Goal: Task Accomplishment & Management: Complete application form

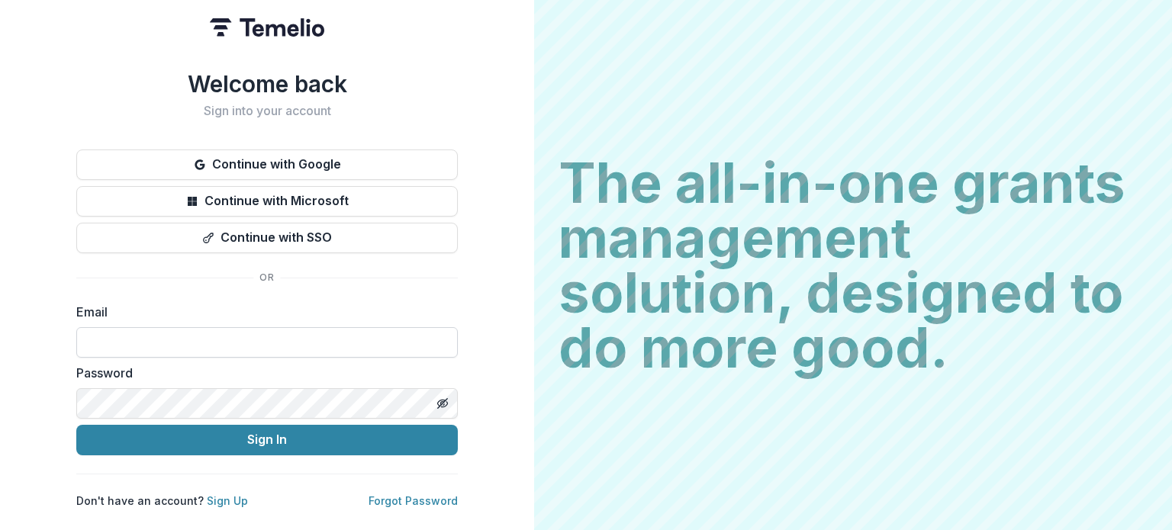
drag, startPoint x: 0, startPoint y: 0, endPoint x: 160, endPoint y: 338, distance: 373.9
click at [160, 338] on input at bounding box center [267, 342] width 382 height 31
type input "**********"
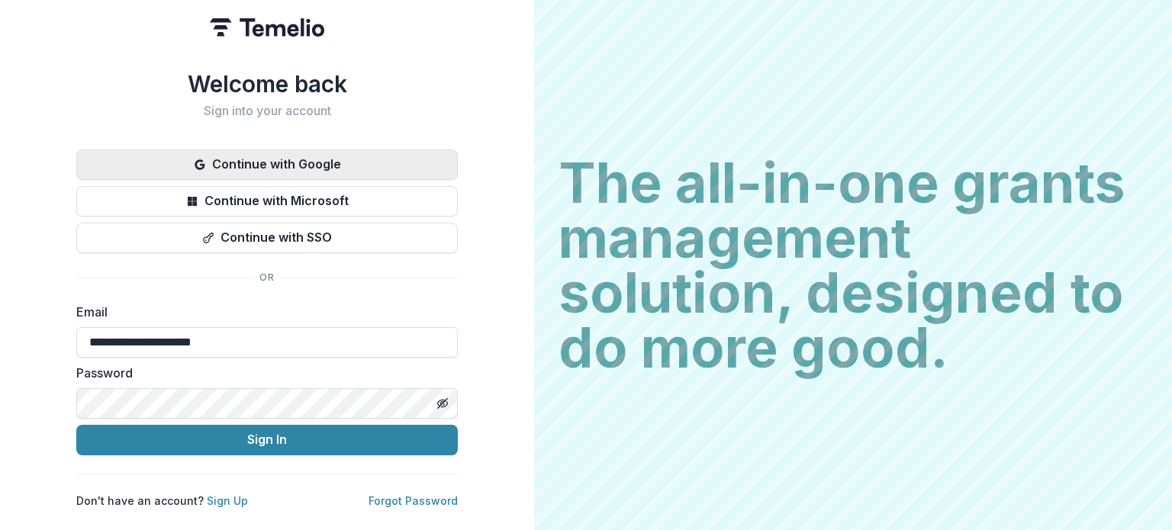
click at [324, 157] on button "Continue with Google" at bounding box center [267, 165] width 382 height 31
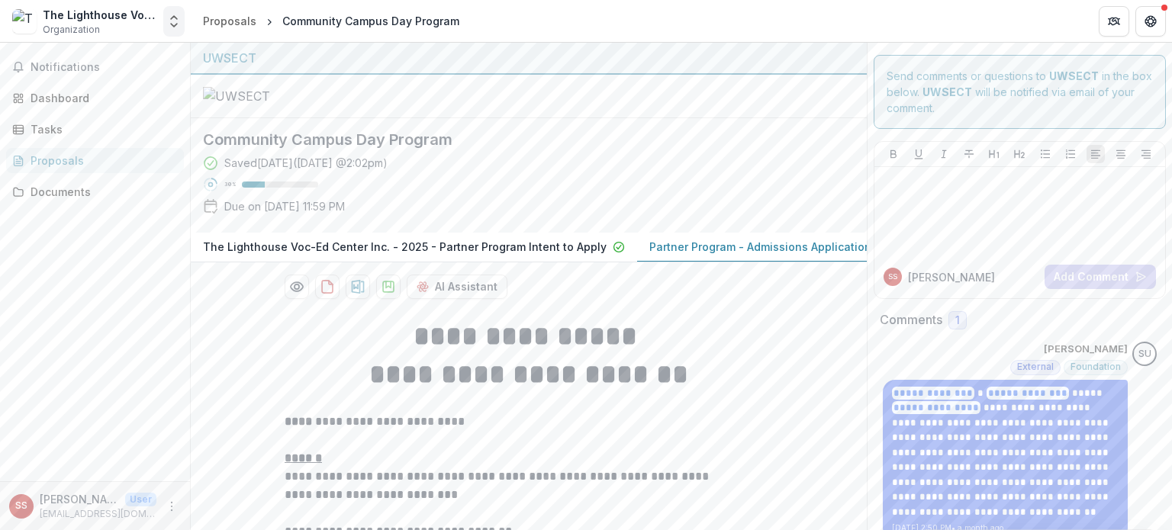
click at [168, 25] on icon "Open entity switcher" at bounding box center [173, 21] width 15 height 15
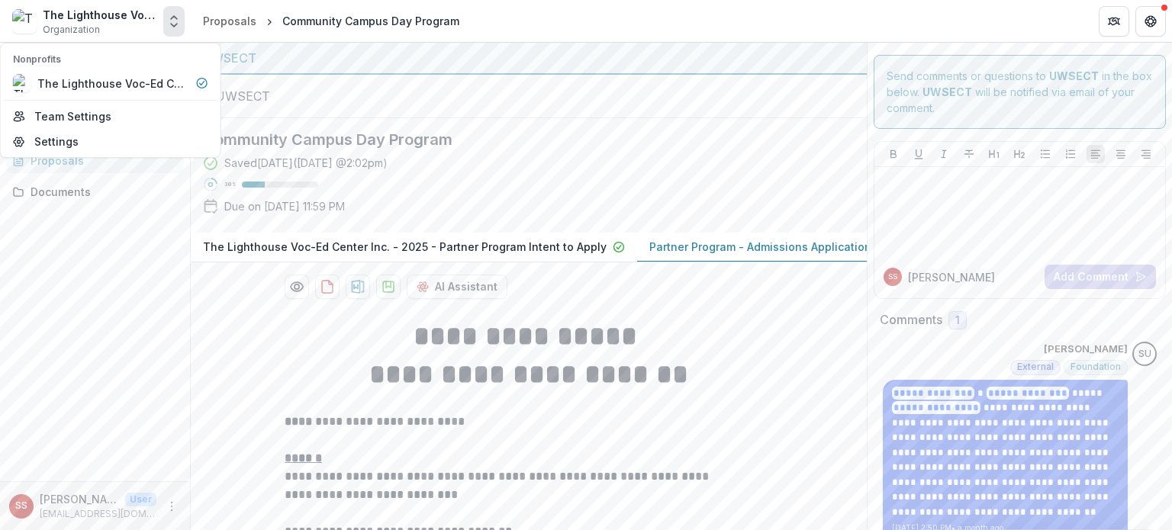
click at [168, 25] on icon "Open entity switcher" at bounding box center [173, 21] width 15 height 15
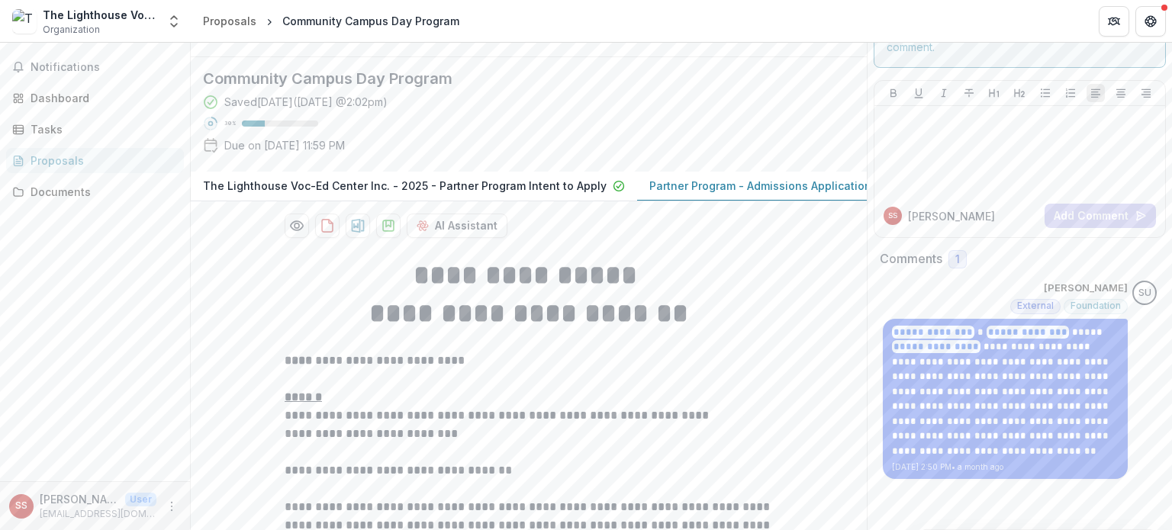
scroll to position [76, 0]
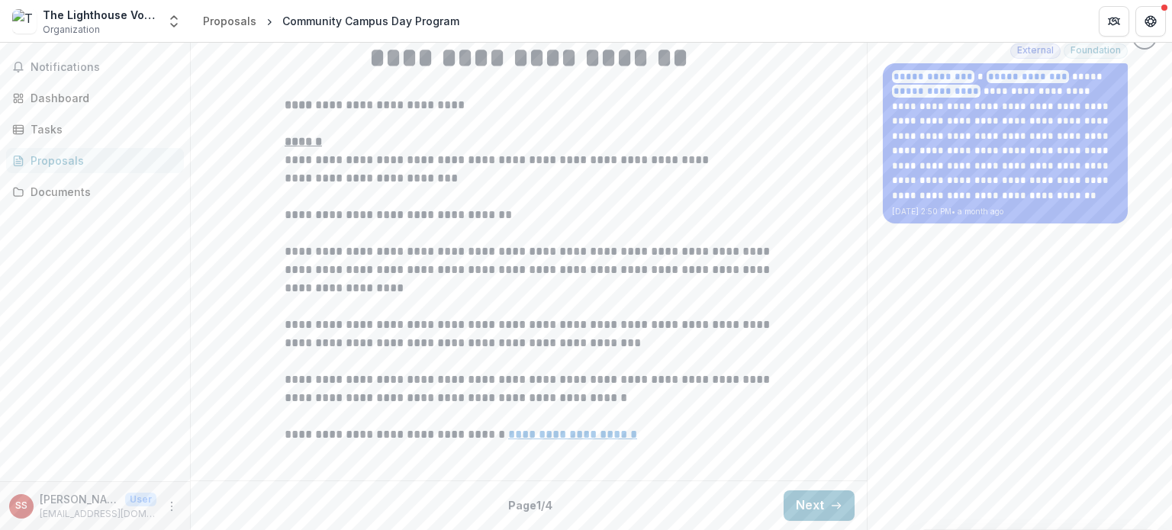
scroll to position [467, 0]
click at [795, 496] on button "Next" at bounding box center [819, 506] width 71 height 31
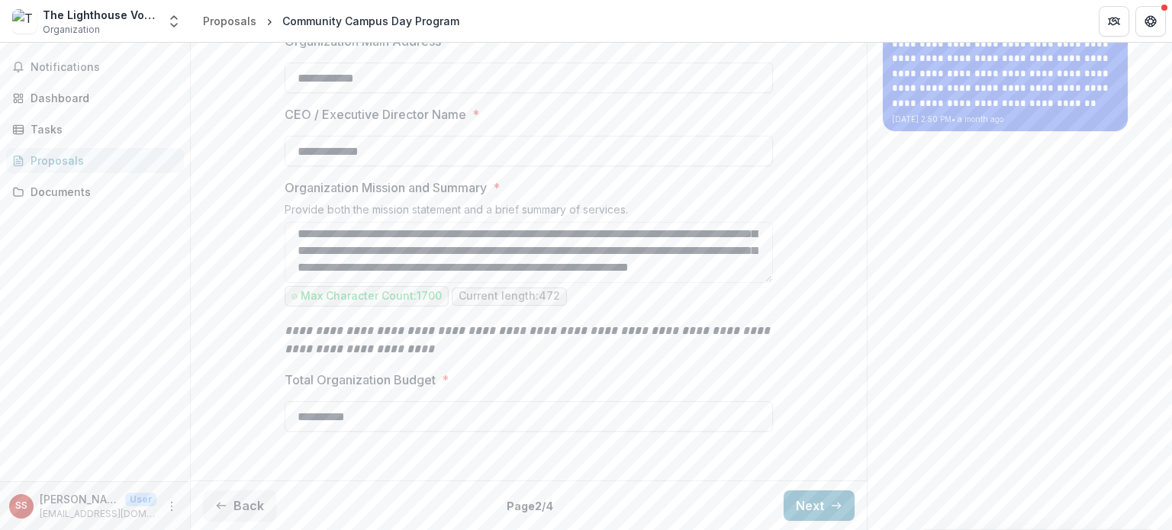
scroll to position [559, 0]
click at [832, 506] on line "button" at bounding box center [836, 506] width 8 height 0
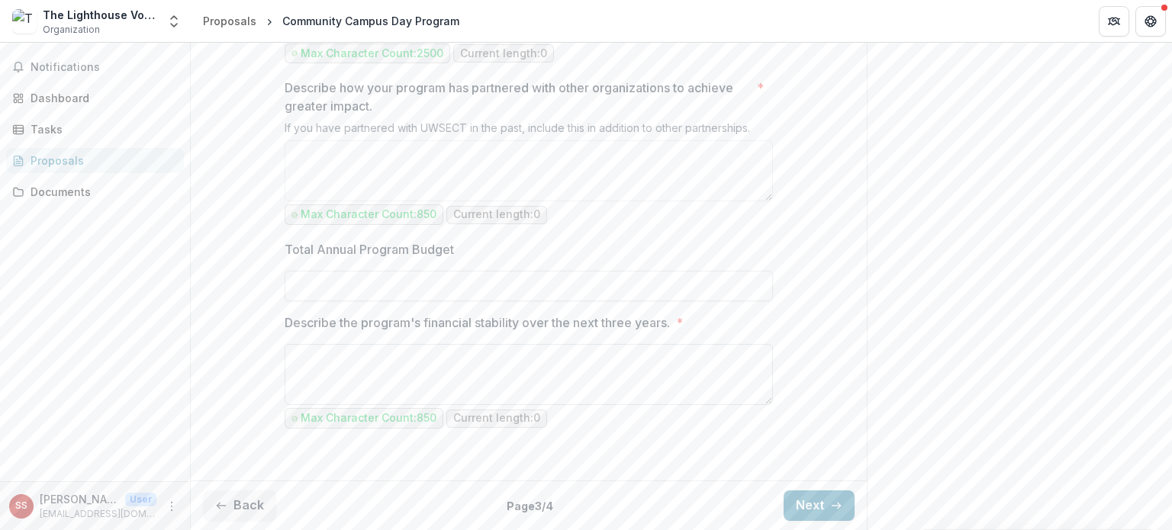
scroll to position [1626, 0]
click at [833, 510] on icon "button" at bounding box center [836, 506] width 12 height 12
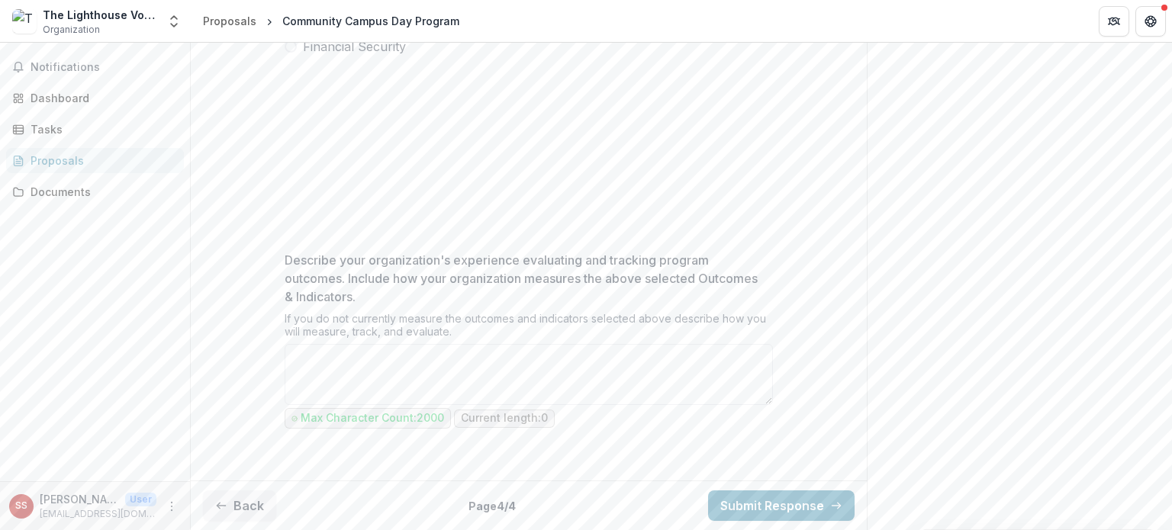
scroll to position [651, 0]
click at [228, 499] on button "Back" at bounding box center [239, 506] width 73 height 31
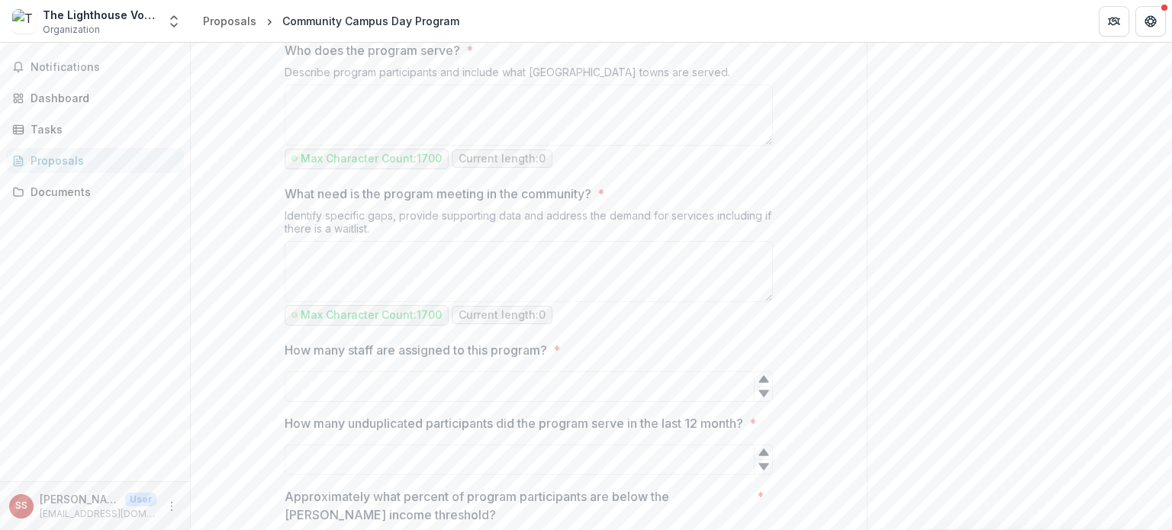
scroll to position [575, 0]
